Goal: Navigation & Orientation: Find specific page/section

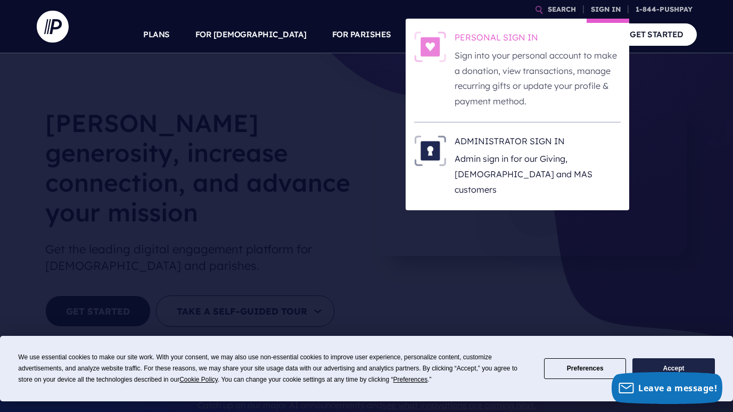
click at [474, 34] on h6 "PERSONAL SIGN IN" at bounding box center [538, 39] width 166 height 16
click at [525, 36] on h6 "PERSONAL SIGN IN" at bounding box center [538, 39] width 166 height 16
click at [513, 44] on h6 "PERSONAL SIGN IN" at bounding box center [538, 39] width 166 height 16
